Goal: Transaction & Acquisition: Purchase product/service

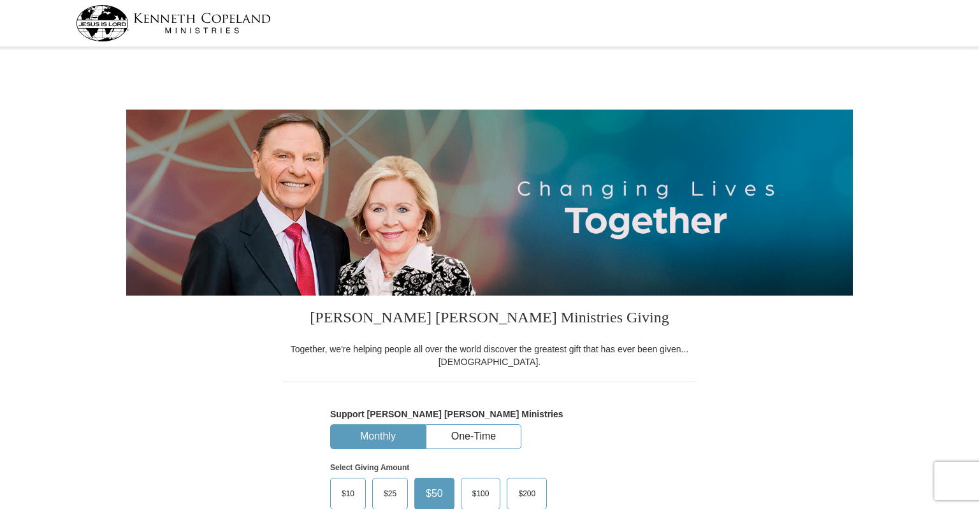
select select "AL"
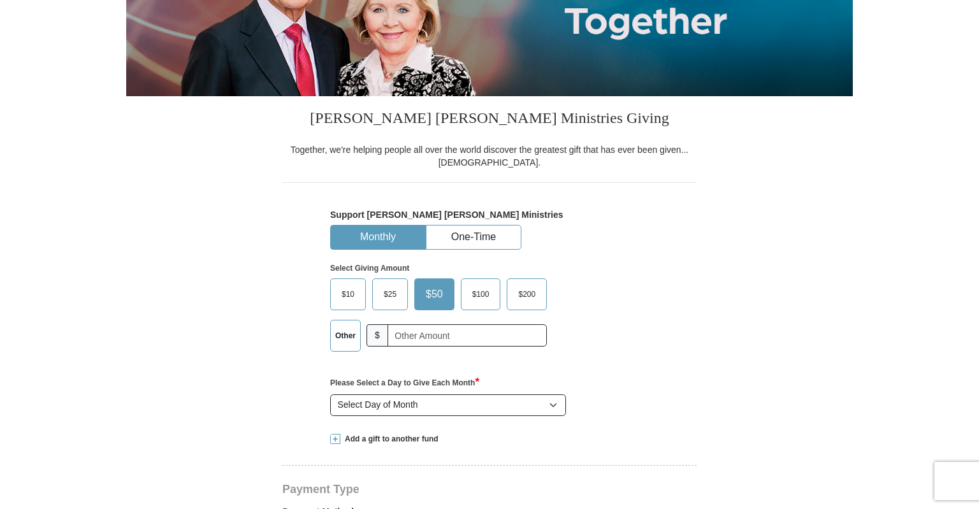
scroll to position [201, 0]
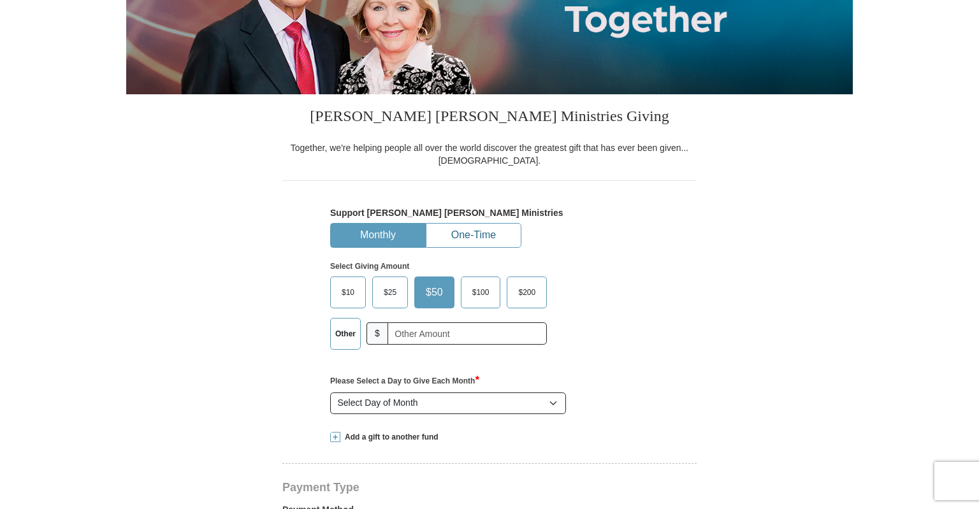
click at [478, 226] on button "One-Time" at bounding box center [473, 236] width 94 height 24
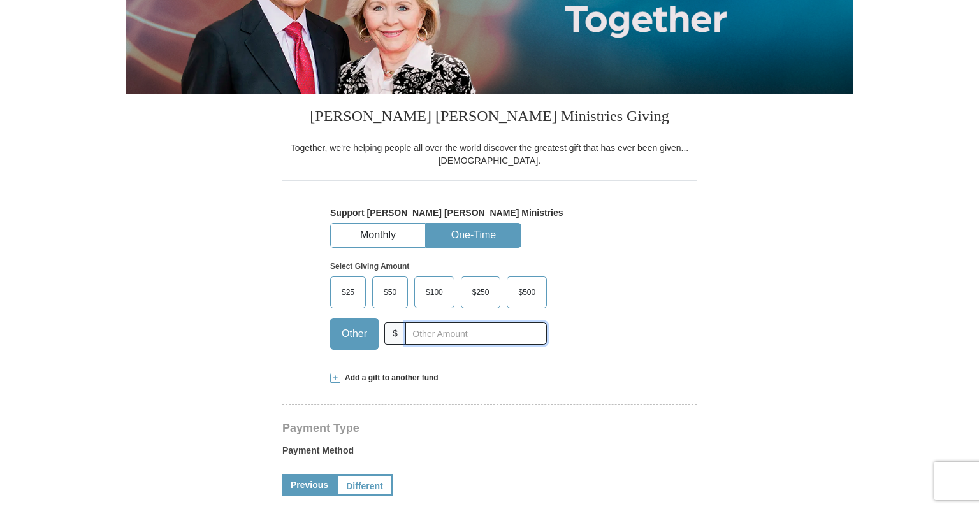
click at [422, 335] on input "text" at bounding box center [475, 334] width 141 height 22
type input "515"
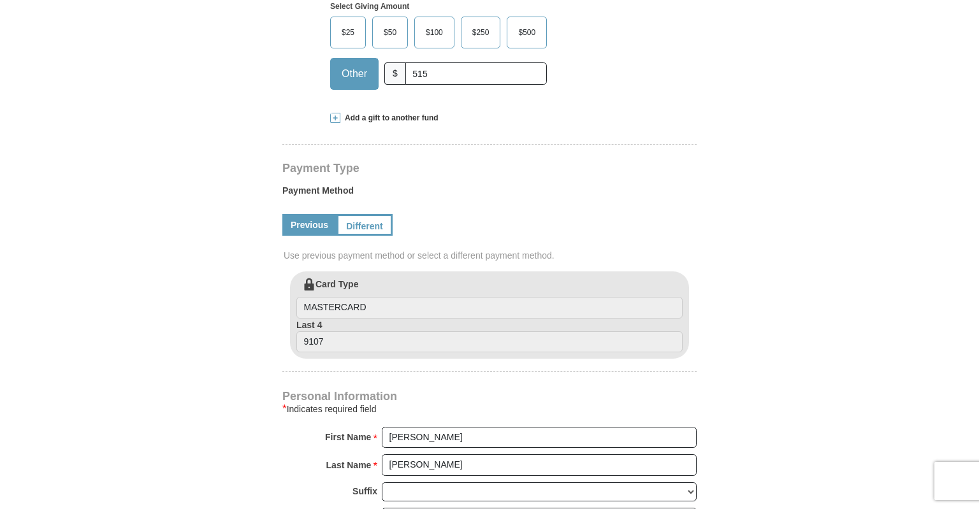
scroll to position [471, 0]
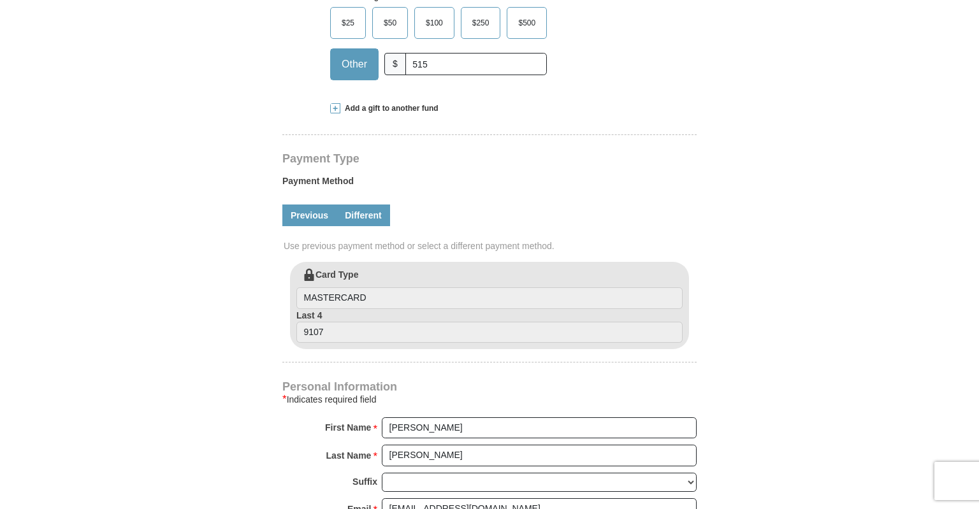
click at [367, 219] on link "Different" at bounding box center [364, 216] width 54 height 22
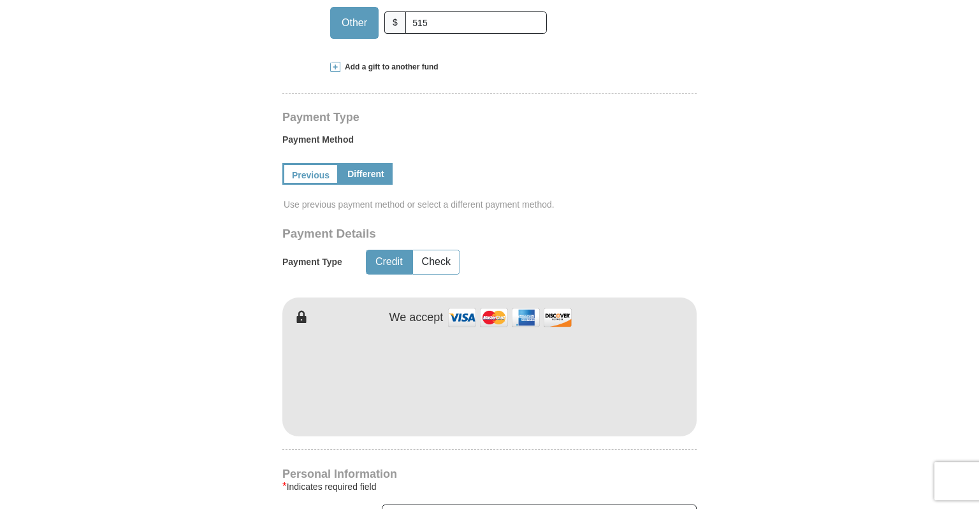
scroll to position [605, 0]
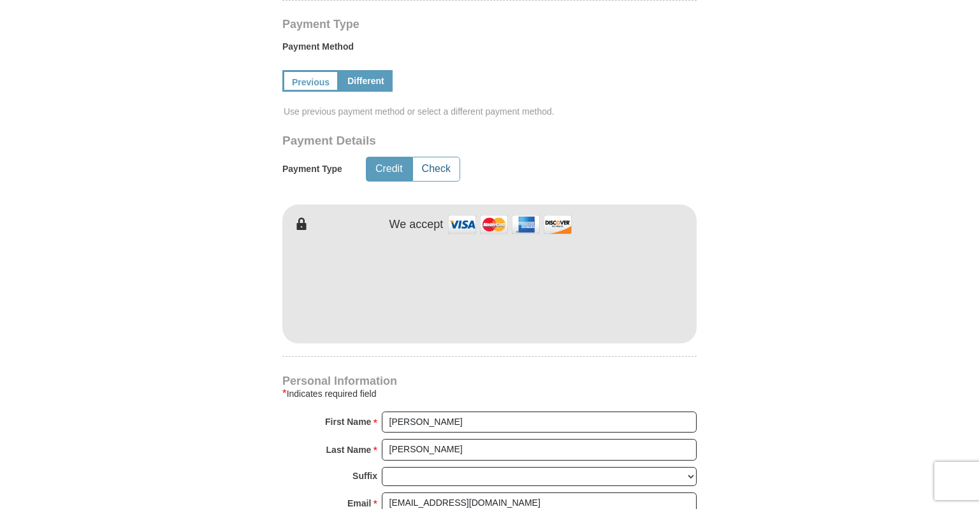
click at [428, 164] on button "Check" at bounding box center [436, 169] width 47 height 24
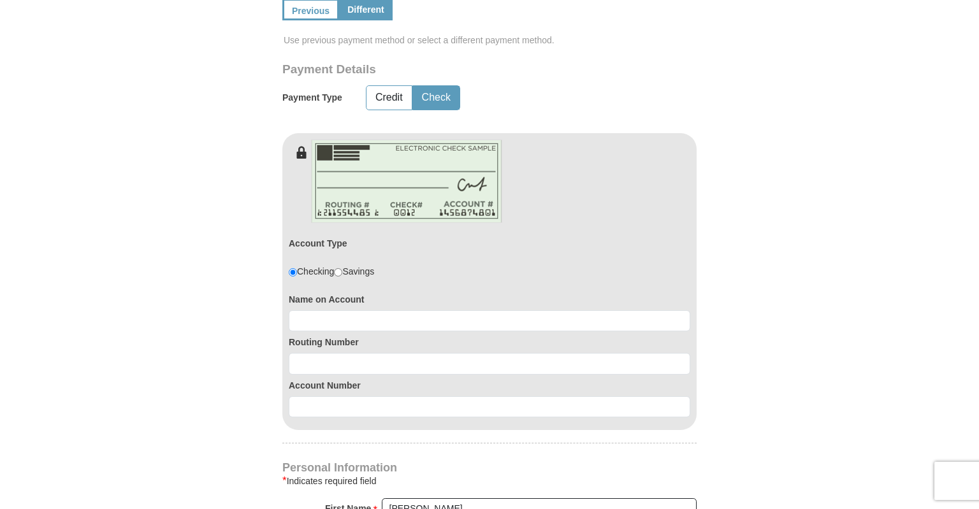
scroll to position [740, 0]
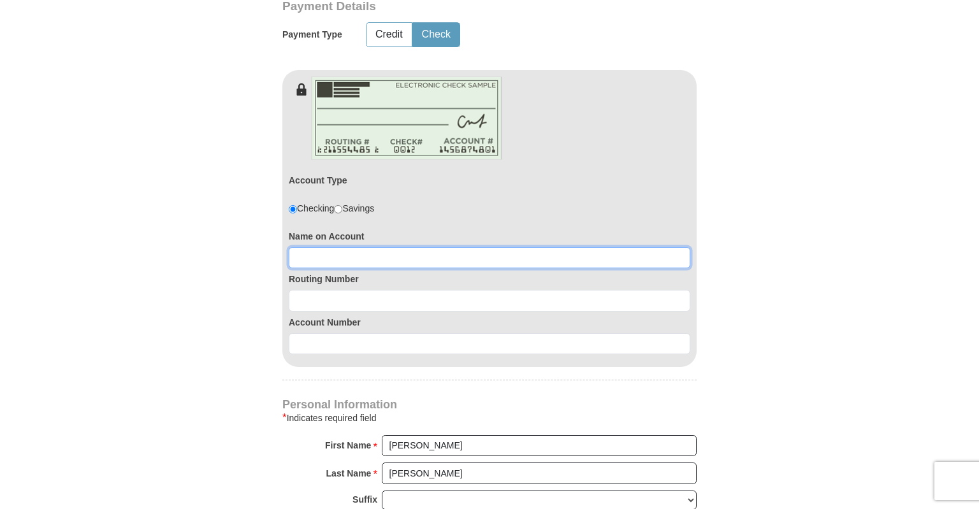
click at [362, 257] on input at bounding box center [490, 258] width 402 height 22
type input "Paul Pearson"
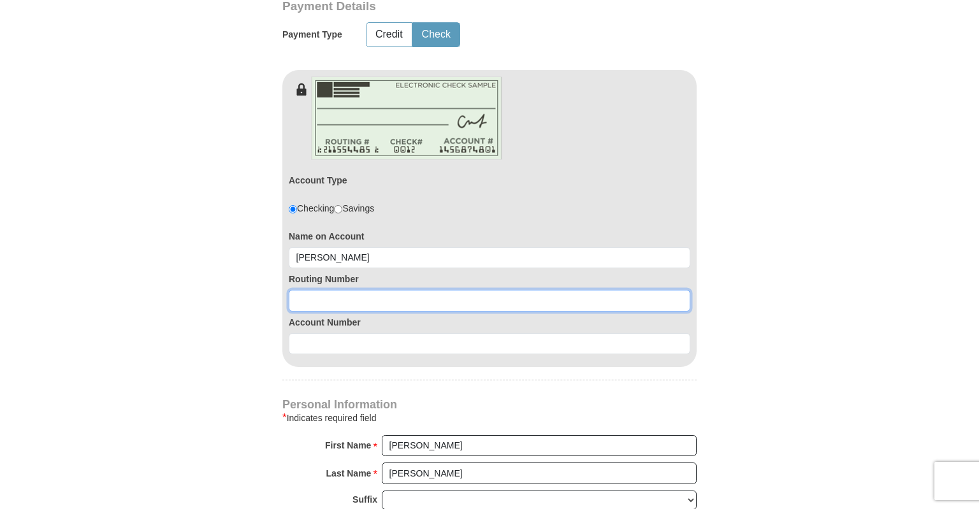
click at [322, 297] on input at bounding box center [490, 301] width 402 height 22
type input "062203308"
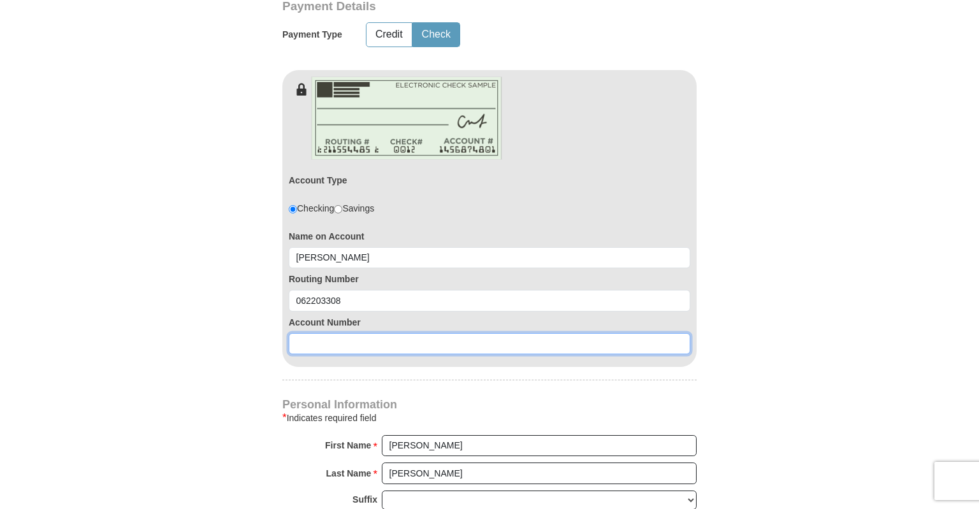
click at [338, 340] on input at bounding box center [490, 344] width 402 height 22
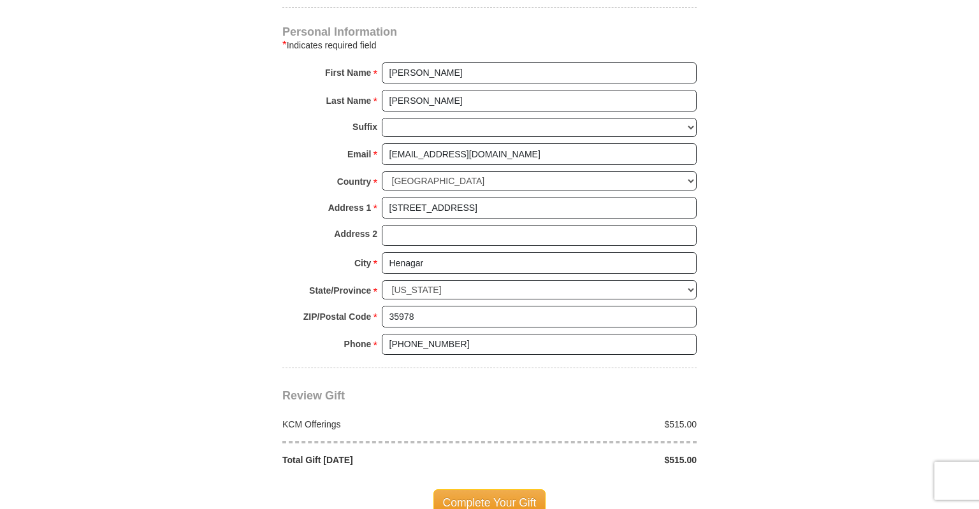
scroll to position [1144, 0]
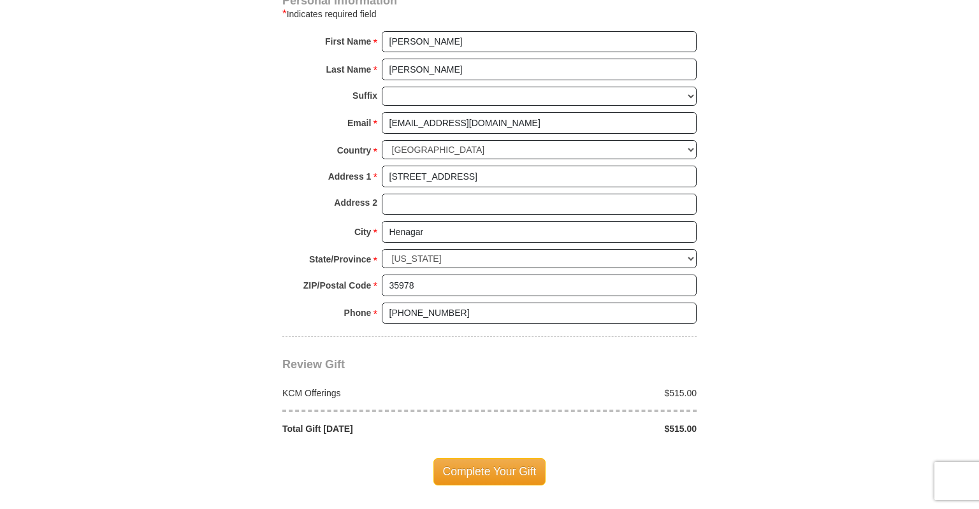
type input "05718414"
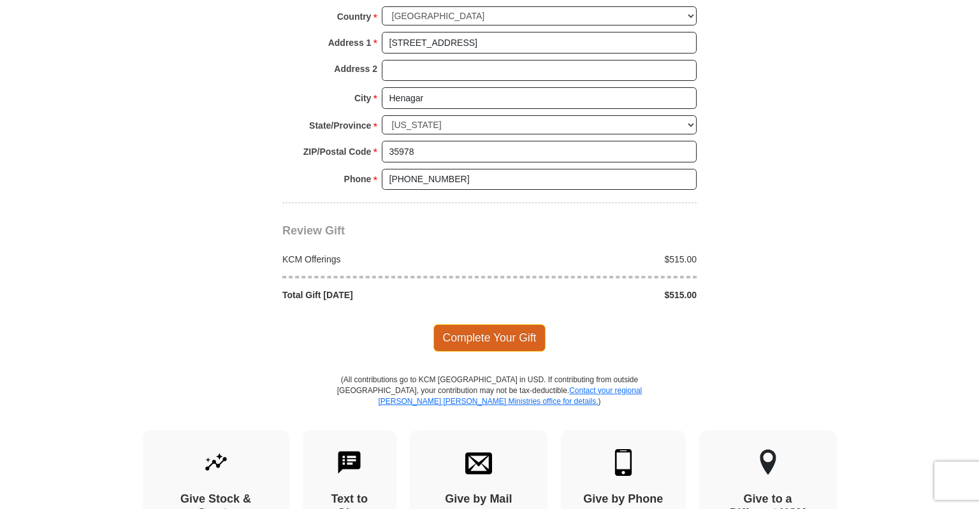
scroll to position [1279, 0]
click at [513, 327] on span "Complete Your Gift" at bounding box center [489, 337] width 113 height 27
